Goal: Navigation & Orientation: Understand site structure

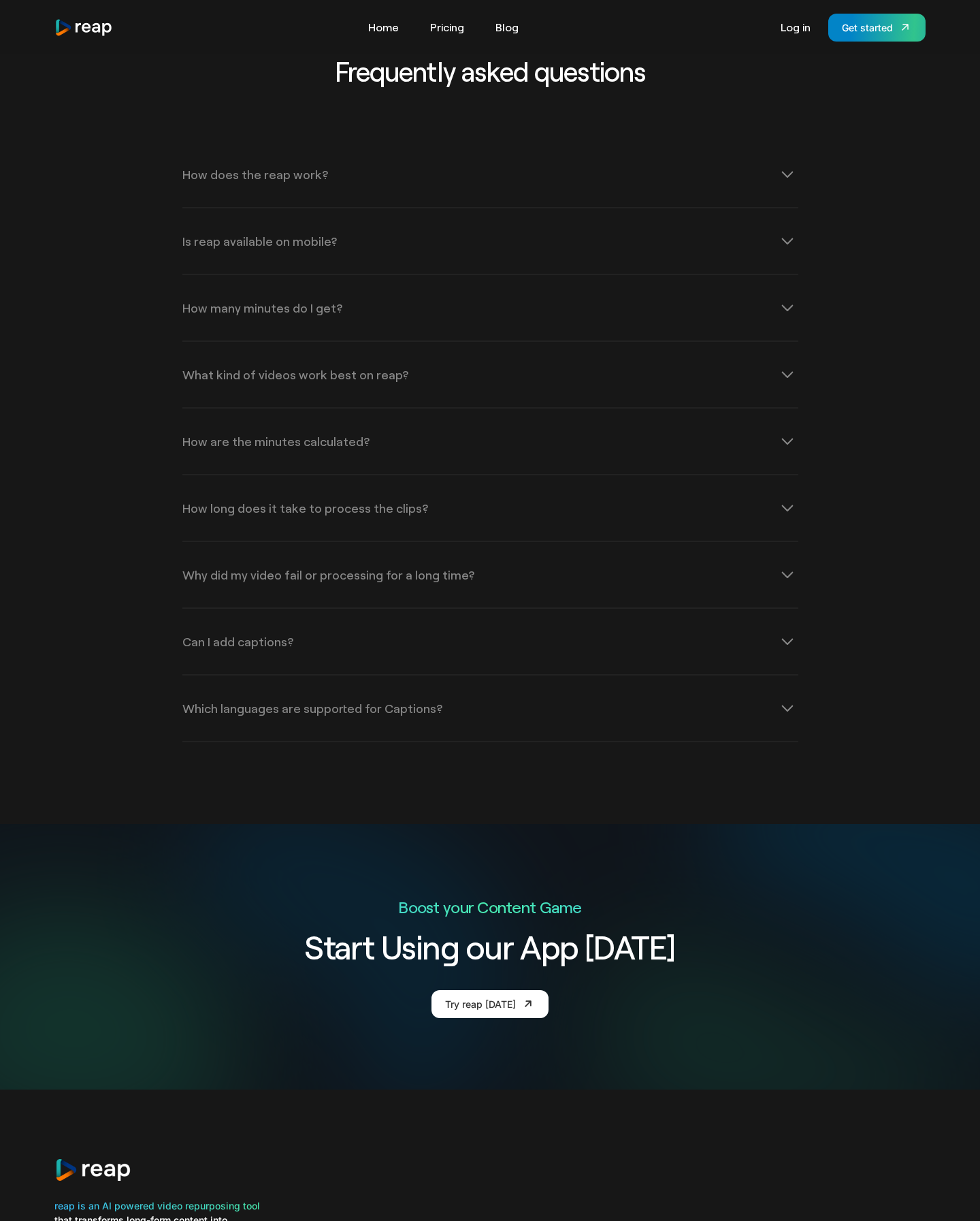
scroll to position [4273, 0]
